Goal: Obtain resource: Obtain resource

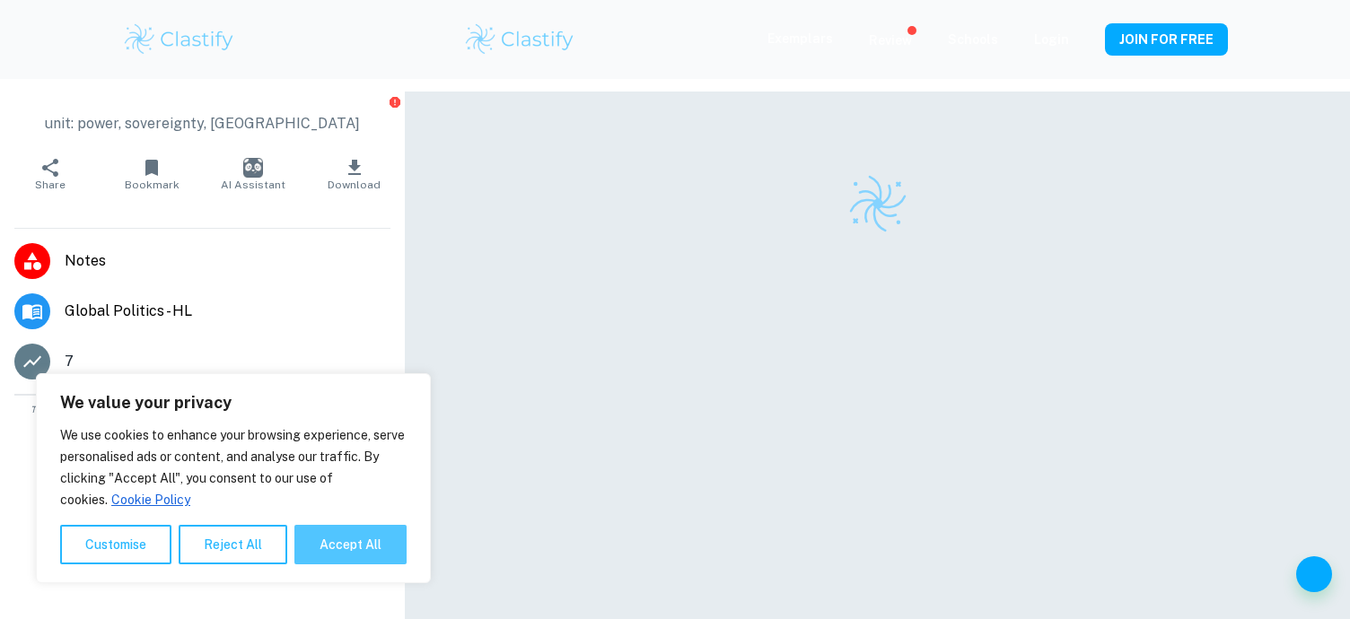
click at [372, 540] on button "Accept All" at bounding box center [350, 544] width 112 height 39
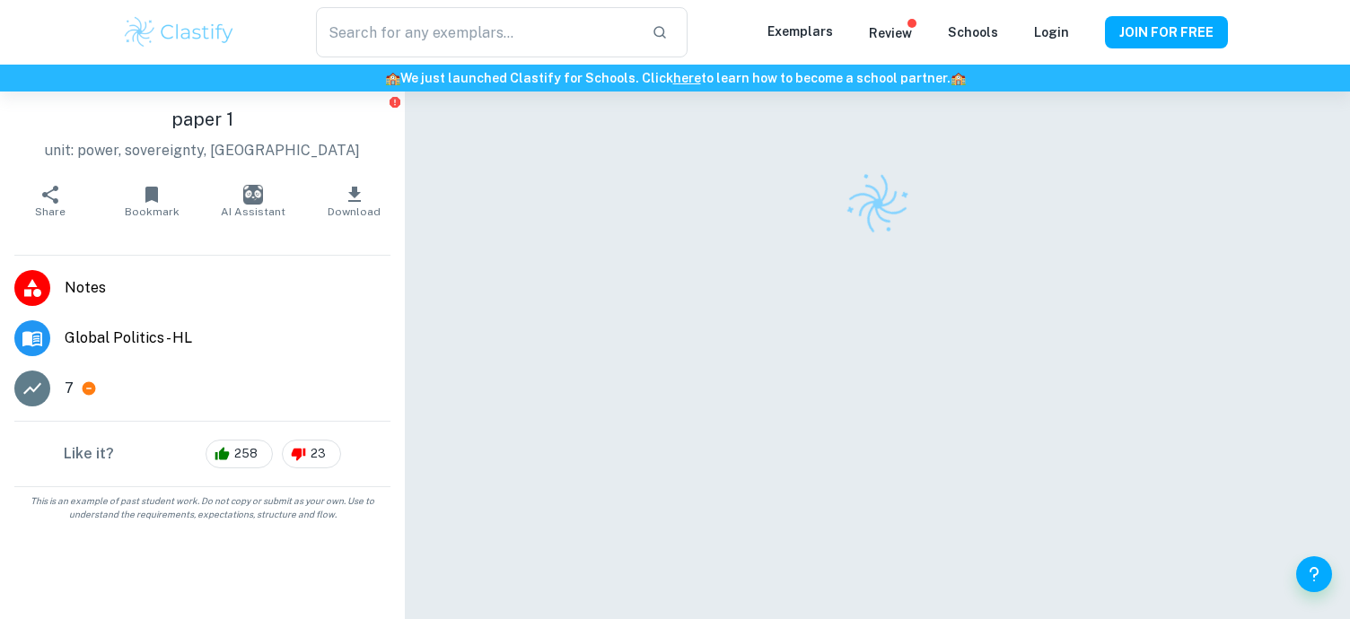
checkbox input "true"
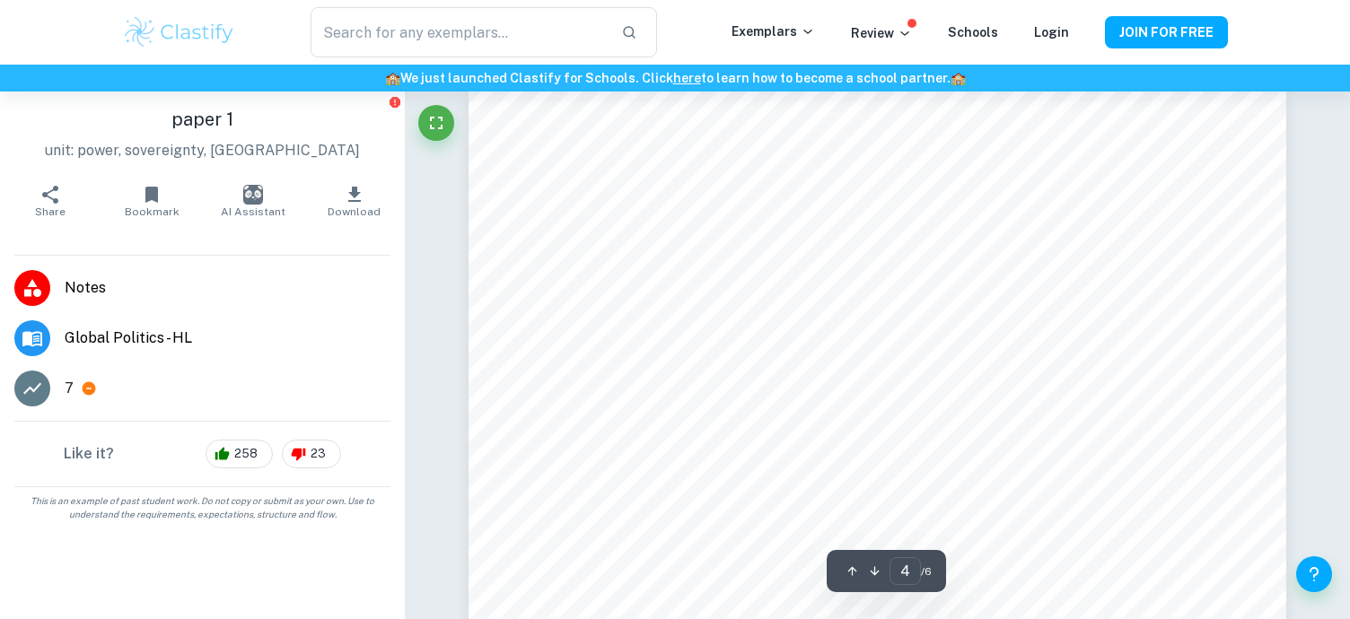
scroll to position [3665, 0]
type input "6"
